Goal: Task Accomplishment & Management: Manage account settings

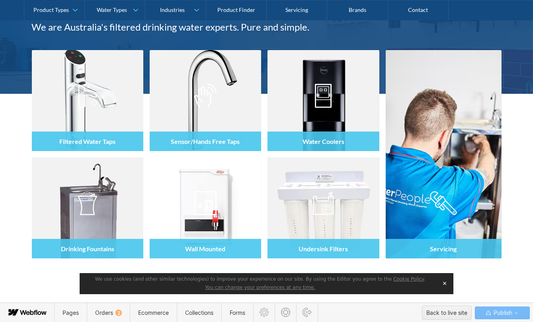
scroll to position [208, 0]
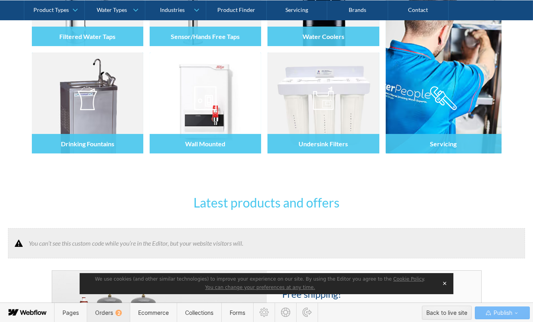
click at [111, 317] on span "Orders 2" at bounding box center [108, 312] width 43 height 19
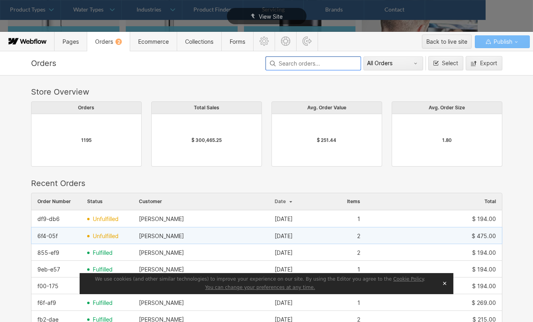
scroll to position [430, 466]
click at [107, 242] on div "6f4-05f unfulfilled Sara Roe Sep 26, 2025 2 $ 475.00" at bounding box center [266, 236] width 471 height 18
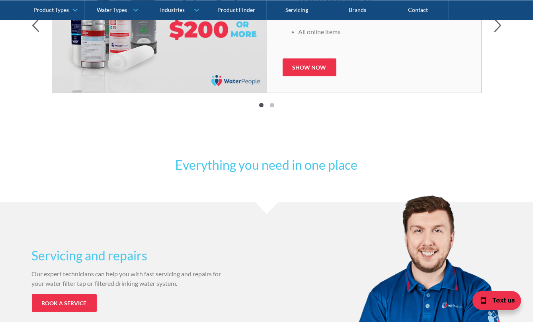
scroll to position [651, 0]
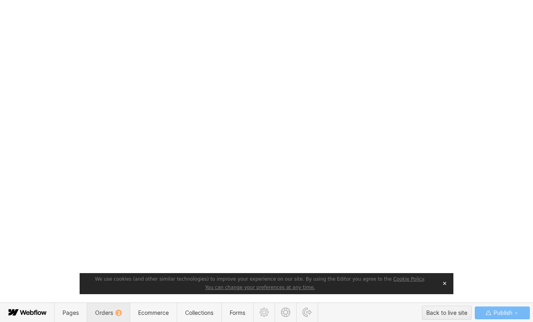
click at [109, 312] on span "Orders 2" at bounding box center [108, 313] width 27 height 7
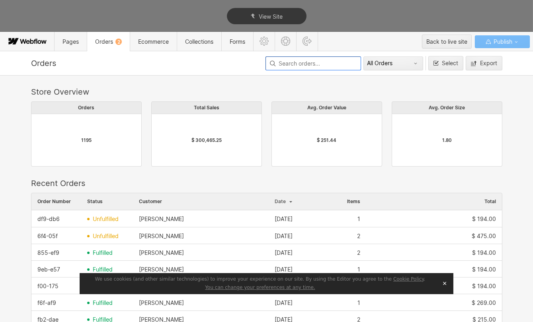
scroll to position [430, 466]
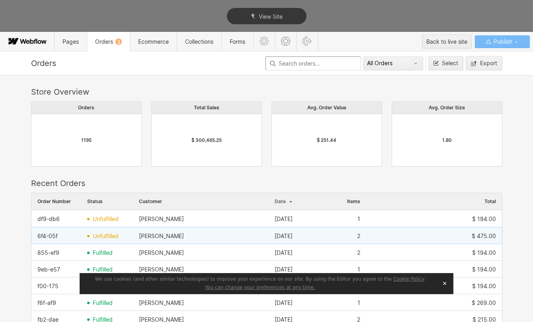
click at [107, 236] on span "unfulfilled" at bounding box center [106, 236] width 26 height 6
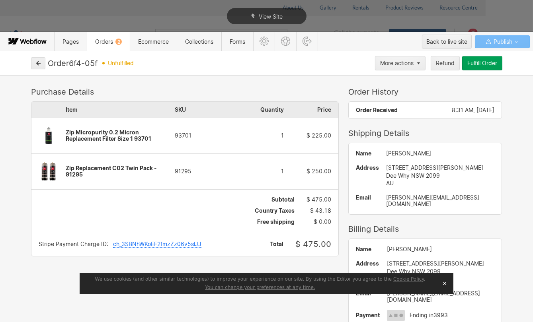
drag, startPoint x: 151, startPoint y: 138, endPoint x: 58, endPoint y: 125, distance: 94.4
click at [47, 130] on div "Item SKU Quantity Price Zip Micropurity 0.2 Micron Replacement Filter Size 1 93…" at bounding box center [184, 146] width 307 height 88
drag, startPoint x: 188, startPoint y: 132, endPoint x: 167, endPoint y: 136, distance: 21.4
click at [175, 136] on div "93701" at bounding box center [202, 136] width 55 height 6
click at [493, 68] on button "Fulfill Order" at bounding box center [482, 63] width 40 height 14
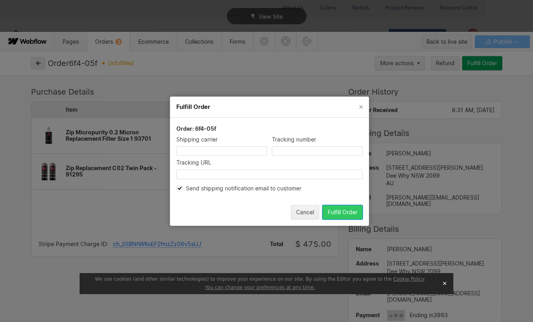
click at [326, 217] on button "Fulfill Order" at bounding box center [342, 212] width 40 height 14
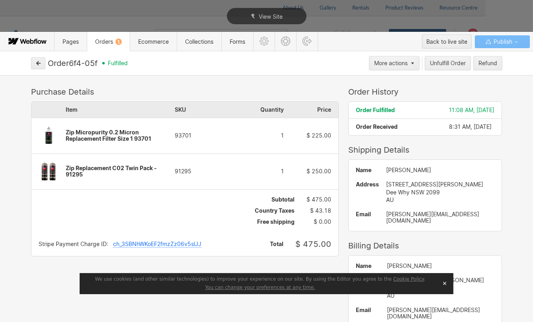
drag, startPoint x: 187, startPoint y: 136, endPoint x: 166, endPoint y: 136, distance: 21.1
click at [166, 136] on div "Item SKU Quantity Price Zip Micropurity 0.2 Micron Replacement Filter Size 1 93…" at bounding box center [184, 146] width 307 height 88
drag, startPoint x: 166, startPoint y: 136, endPoint x: 175, endPoint y: 135, distance: 8.4
click at [175, 135] on div "Item SKU Quantity Price Zip Micropurity 0.2 Micron Replacement Filter Size 1 93…" at bounding box center [184, 146] width 307 height 88
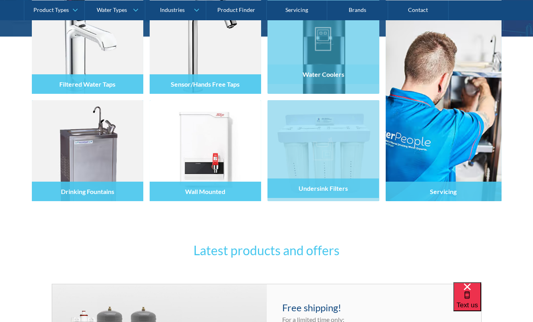
scroll to position [181, 0]
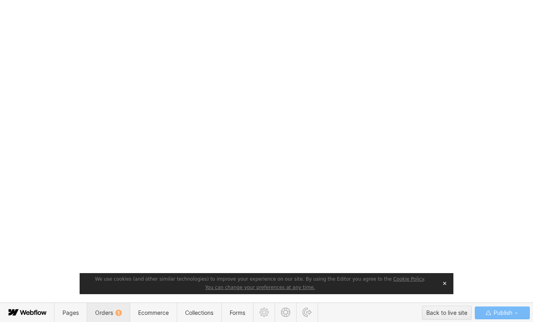
click at [96, 315] on span "Orders 1" at bounding box center [108, 313] width 27 height 7
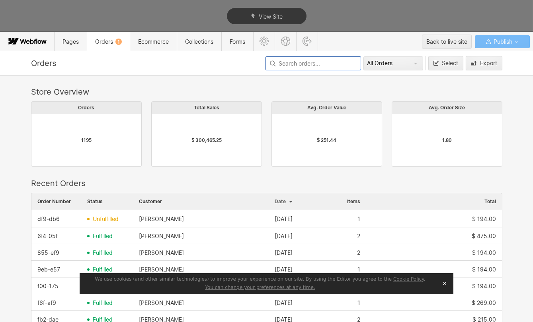
scroll to position [430, 466]
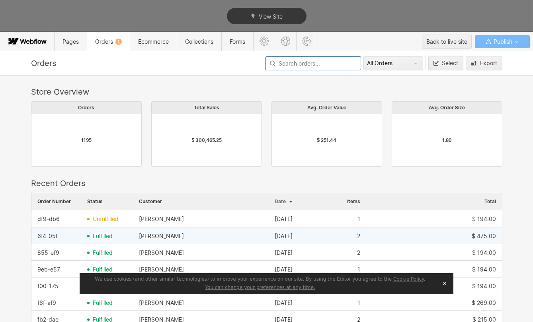
click at [98, 236] on span "fulfilled" at bounding box center [103, 236] width 20 height 6
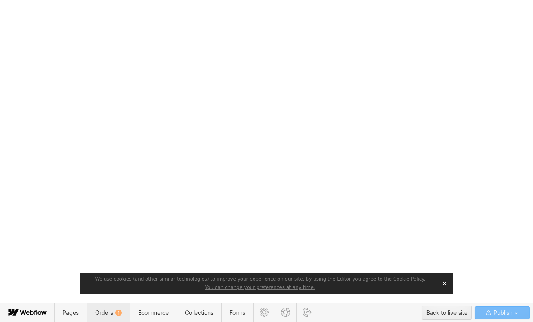
click at [112, 318] on span "Orders 1" at bounding box center [108, 312] width 43 height 19
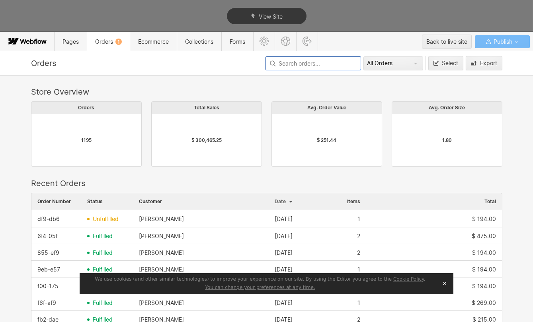
scroll to position [430, 466]
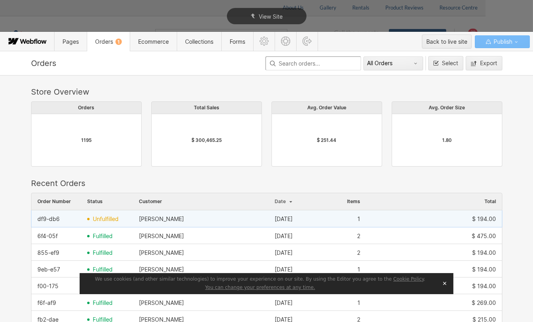
click at [83, 220] on div "unfulfilled" at bounding box center [107, 219] width 52 height 13
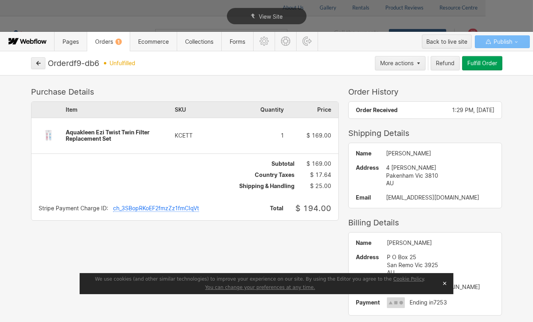
drag, startPoint x: 101, startPoint y: 63, endPoint x: 60, endPoint y: 66, distance: 40.7
click at [62, 65] on div "Order df9-db6" at bounding box center [73, 63] width 51 height 10
drag, startPoint x: 103, startPoint y: 64, endPoint x: 68, endPoint y: 66, distance: 35.5
click at [69, 66] on div "Order df9-db6 unfulfilled" at bounding box center [210, 63] width 325 height 10
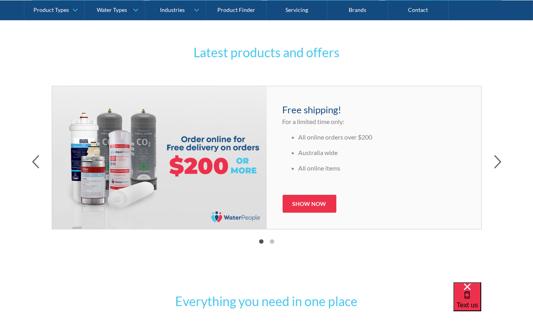
scroll to position [434, 0]
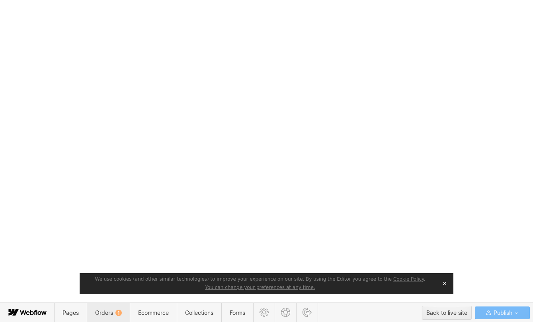
click at [97, 312] on span "Orders 1" at bounding box center [108, 313] width 27 height 7
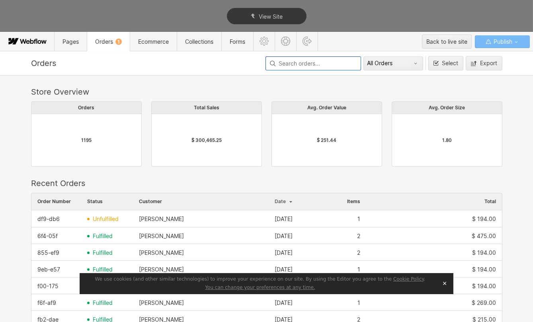
scroll to position [430, 466]
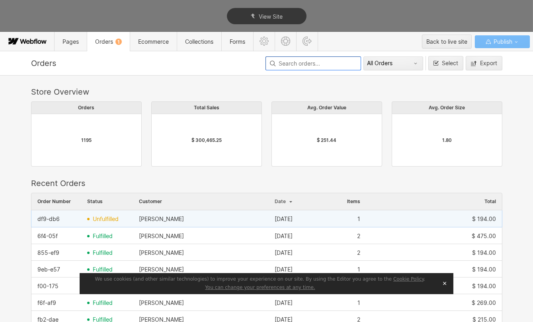
click at [139, 219] on div "[PERSON_NAME]" at bounding box center [161, 219] width 45 height 6
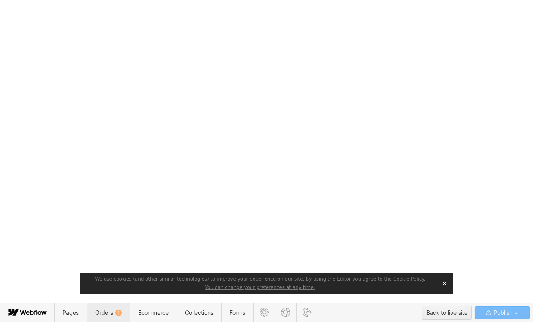
click at [120, 313] on div "1" at bounding box center [118, 313] width 6 height 6
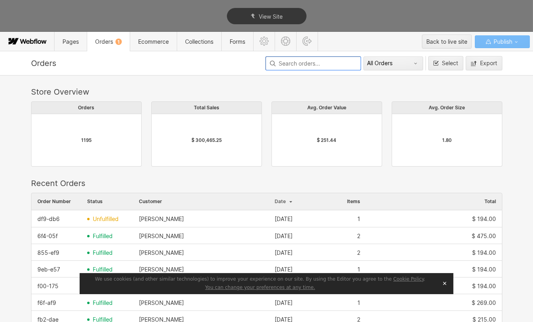
scroll to position [430, 466]
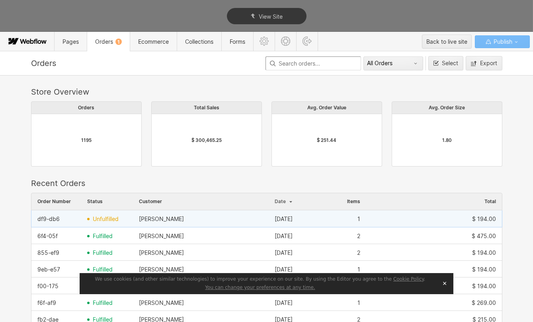
click at [88, 219] on div "unfulfilled" at bounding box center [107, 219] width 52 height 13
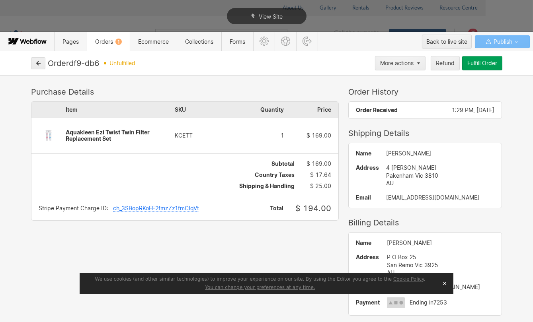
click at [475, 60] on div "Fulfill Order" at bounding box center [482, 63] width 30 height 6
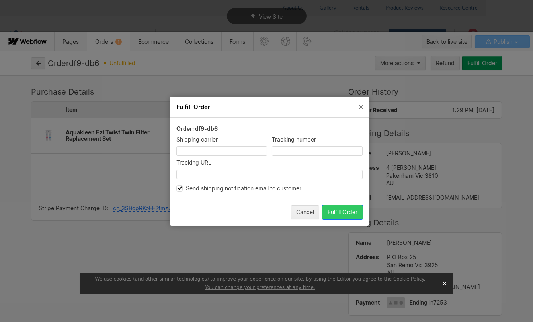
click at [341, 214] on div "Fulfill Order" at bounding box center [343, 212] width 30 height 6
